Goal: Task Accomplishment & Management: Use online tool/utility

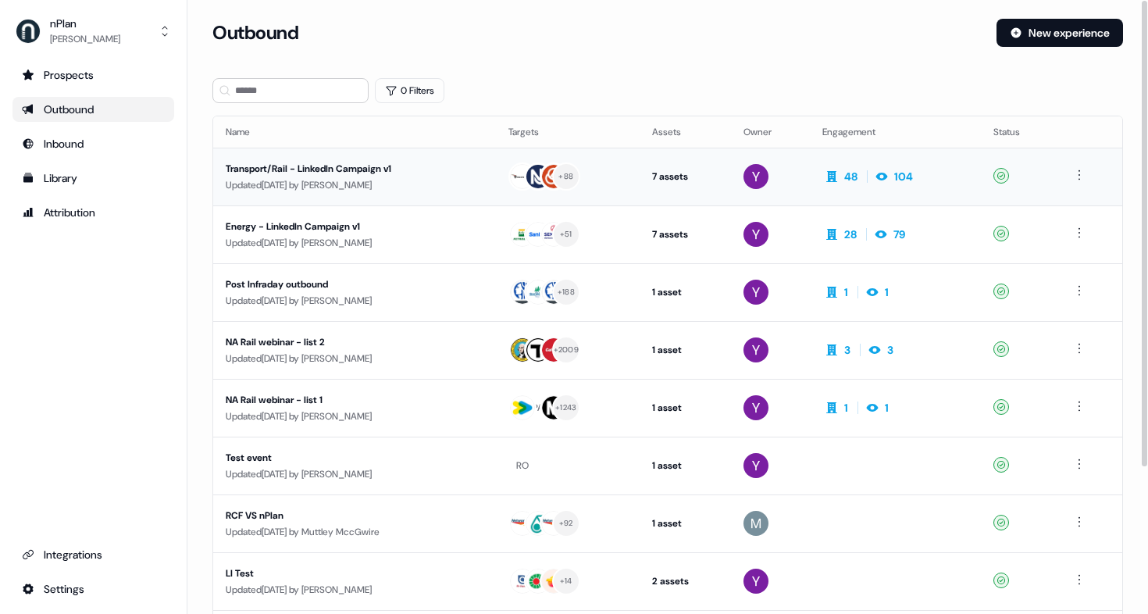
click at [366, 175] on div "Transport/Rail - LinkedIn Campaign v1" at bounding box center [355, 169] width 258 height 16
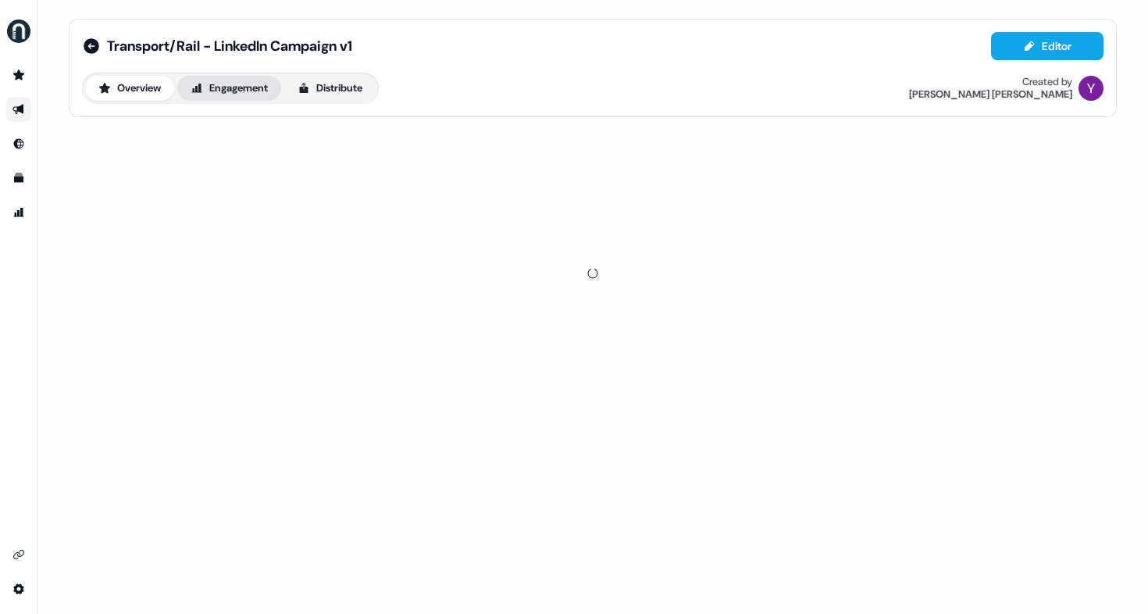
click at [240, 84] on button "Engagement" at bounding box center [229, 88] width 104 height 25
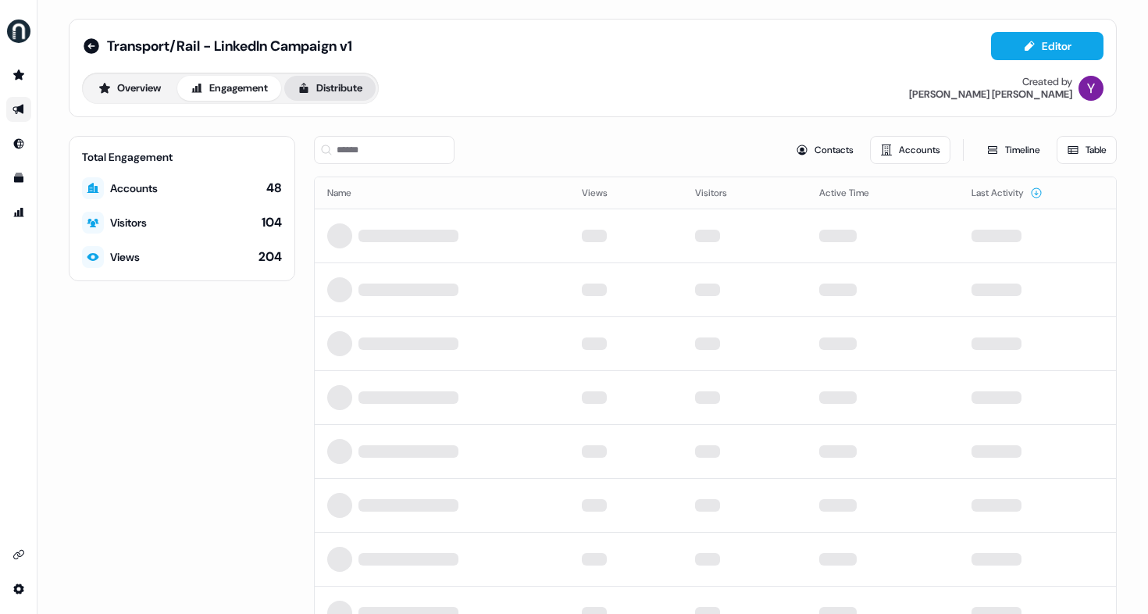
click at [374, 82] on button "Distribute" at bounding box center [329, 88] width 91 height 25
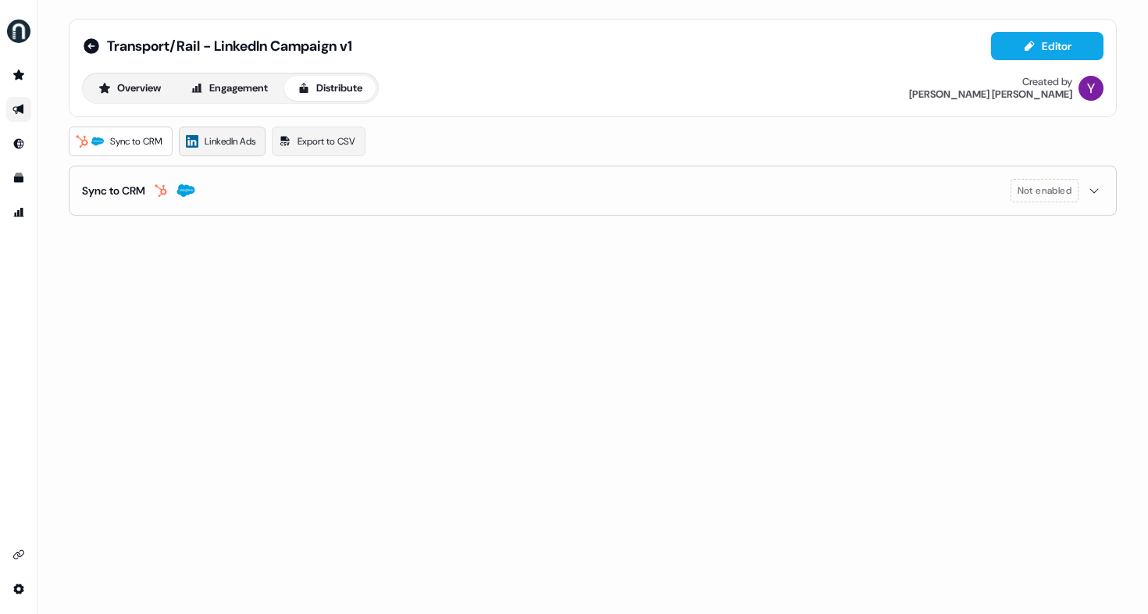
click at [222, 150] on link "LinkedIn Ads" at bounding box center [222, 141] width 87 height 30
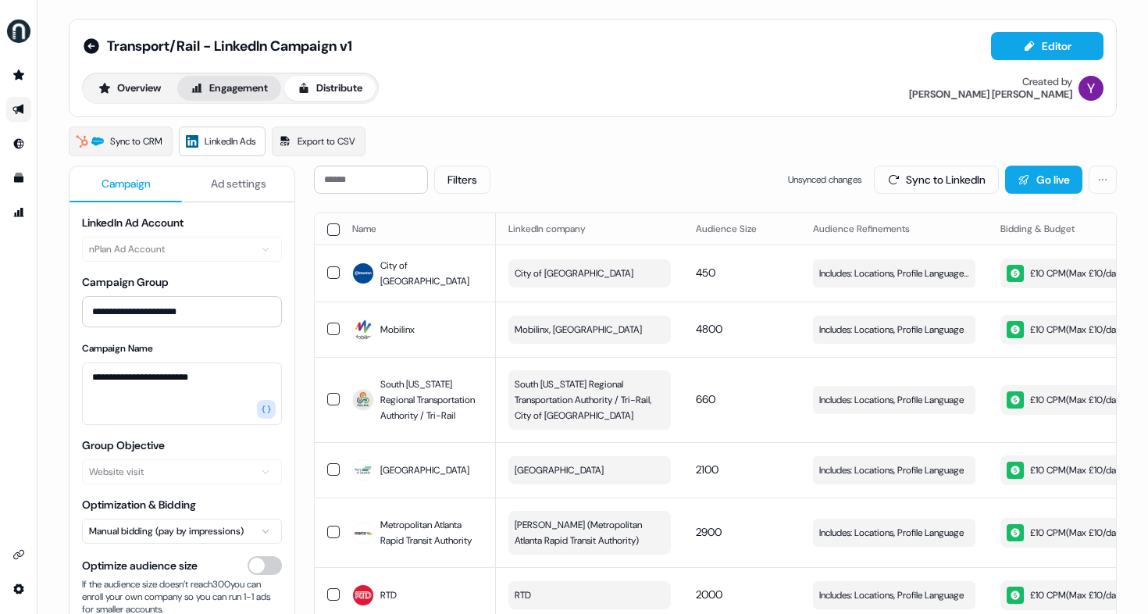
click at [252, 98] on button "Engagement" at bounding box center [229, 88] width 104 height 25
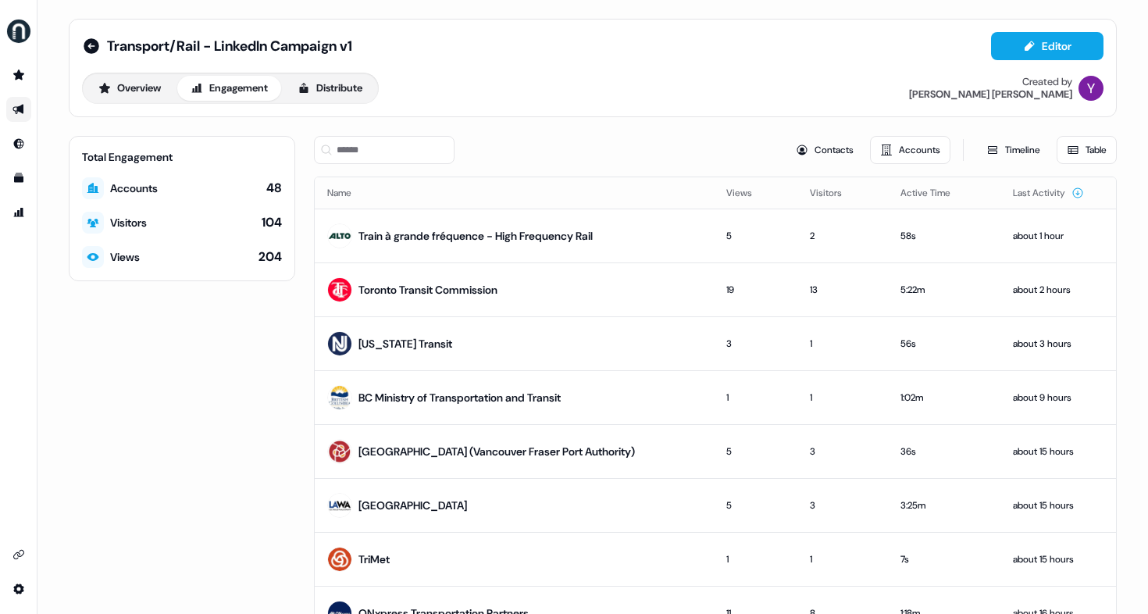
click at [239, 86] on button "Engagement" at bounding box center [229, 88] width 104 height 25
click at [187, 481] on div "Total Engagement Accounts 48 Visitors 104 Views 204" at bounding box center [182, 407] width 226 height 542
